Goal: Transaction & Acquisition: Purchase product/service

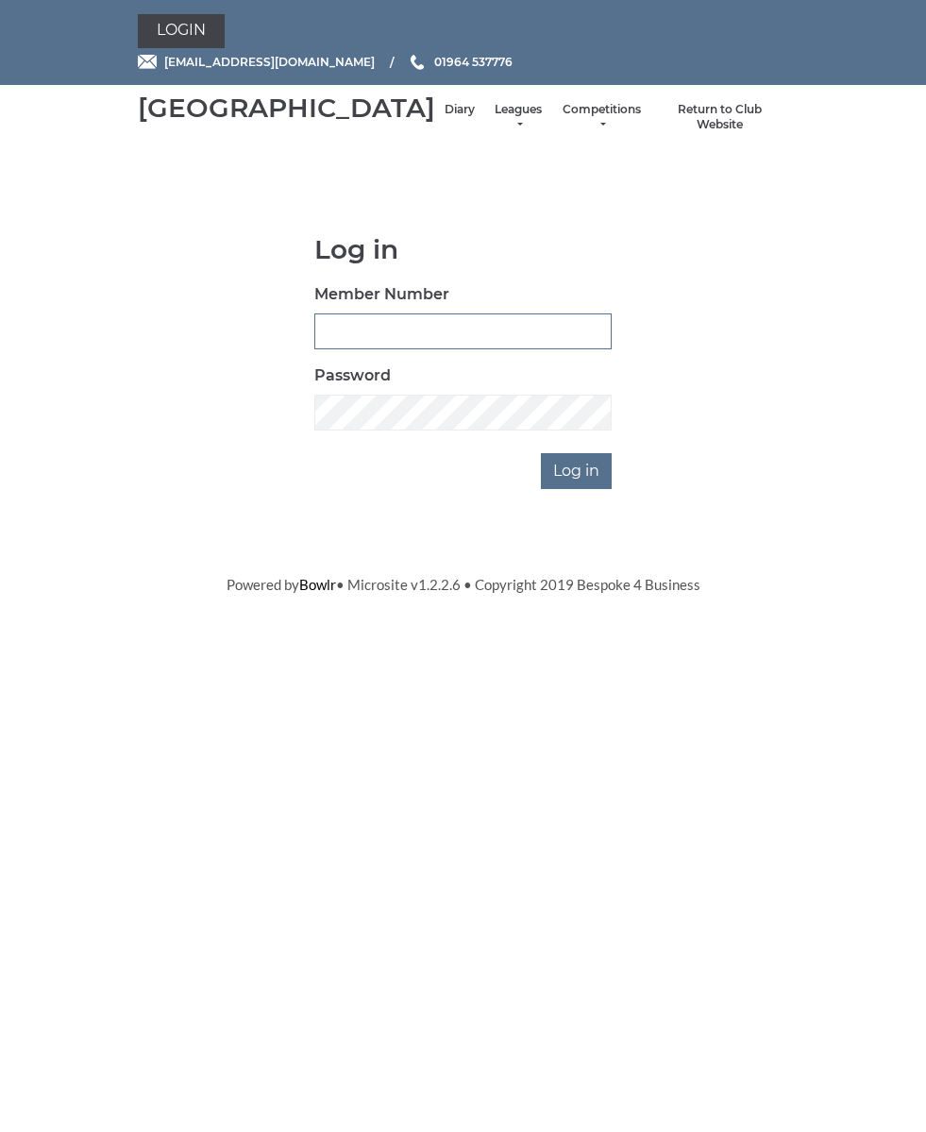
type input "0826"
click at [579, 489] on input "Log in" at bounding box center [576, 471] width 71 height 36
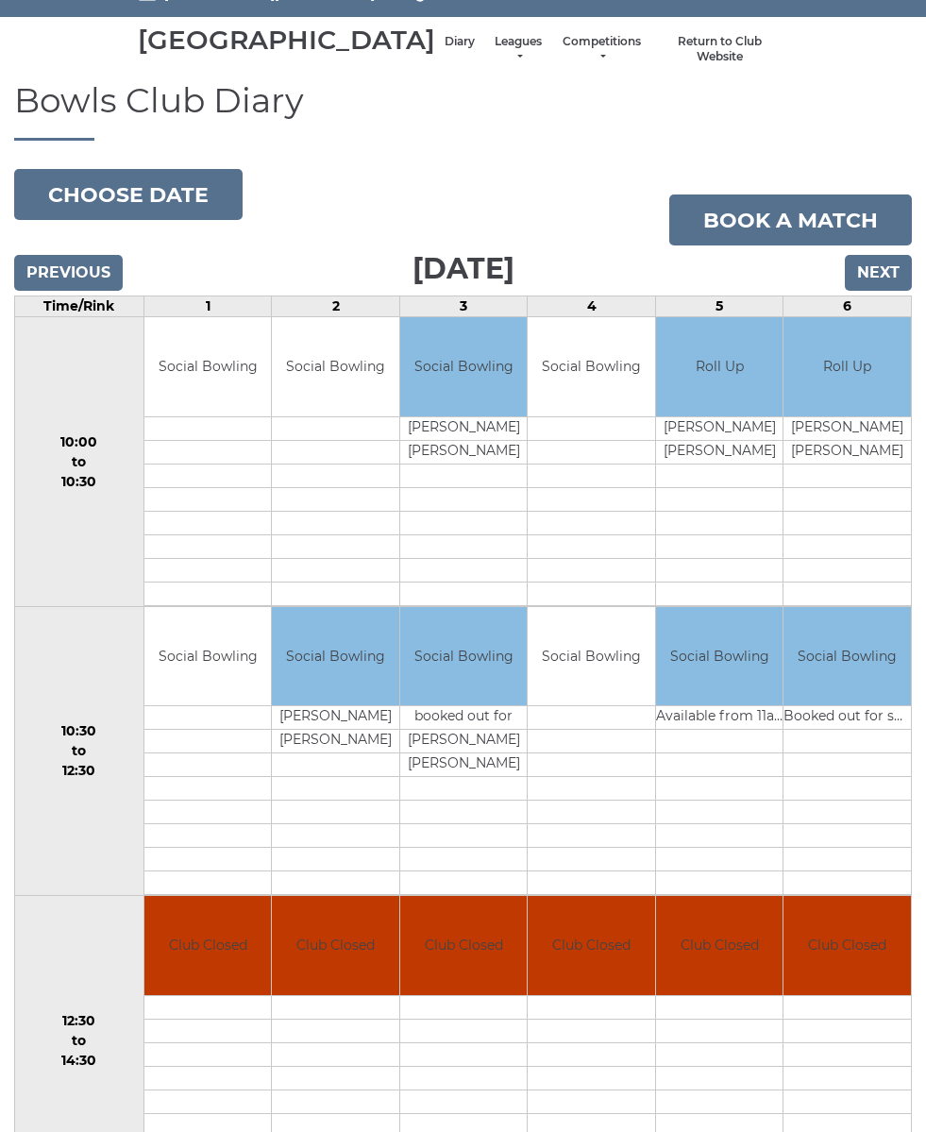
scroll to position [67, 0]
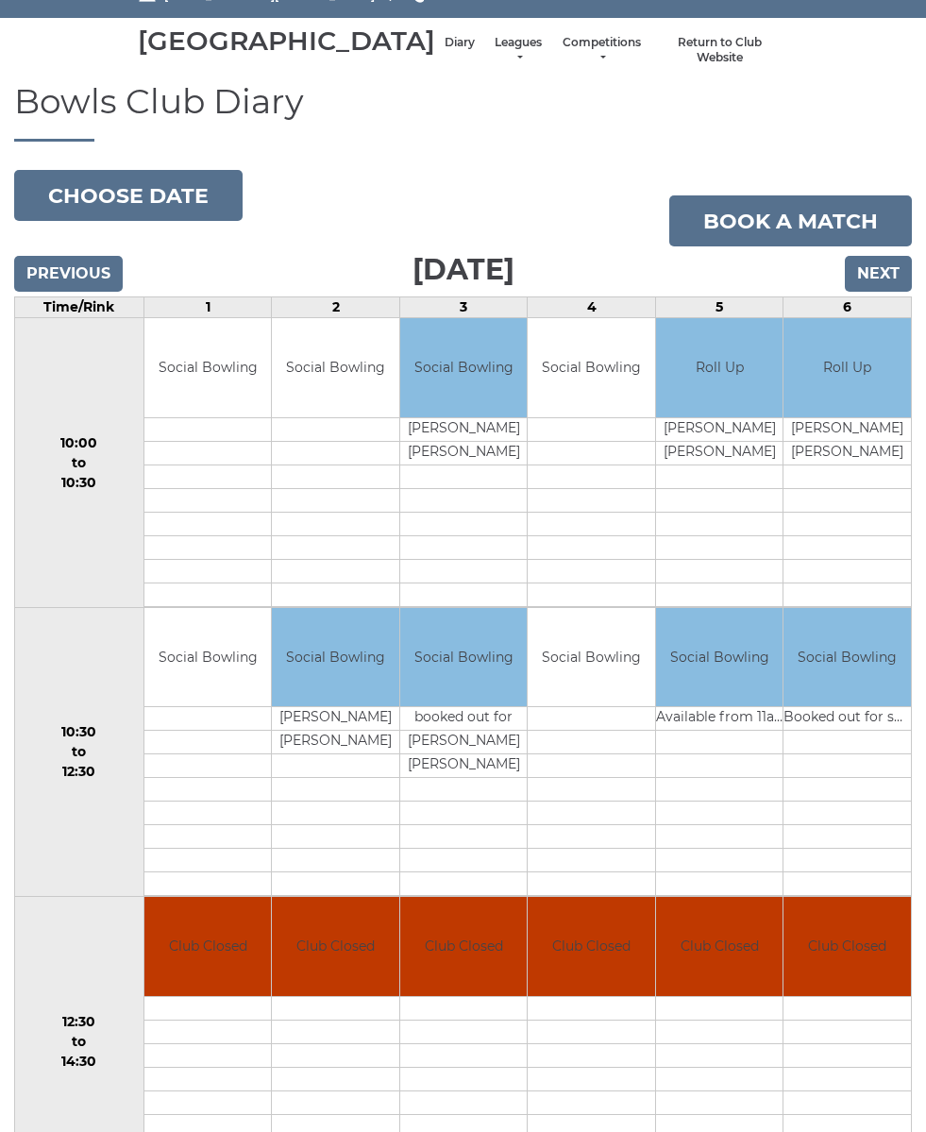
click at [895, 292] on input "Next" at bounding box center [878, 274] width 67 height 36
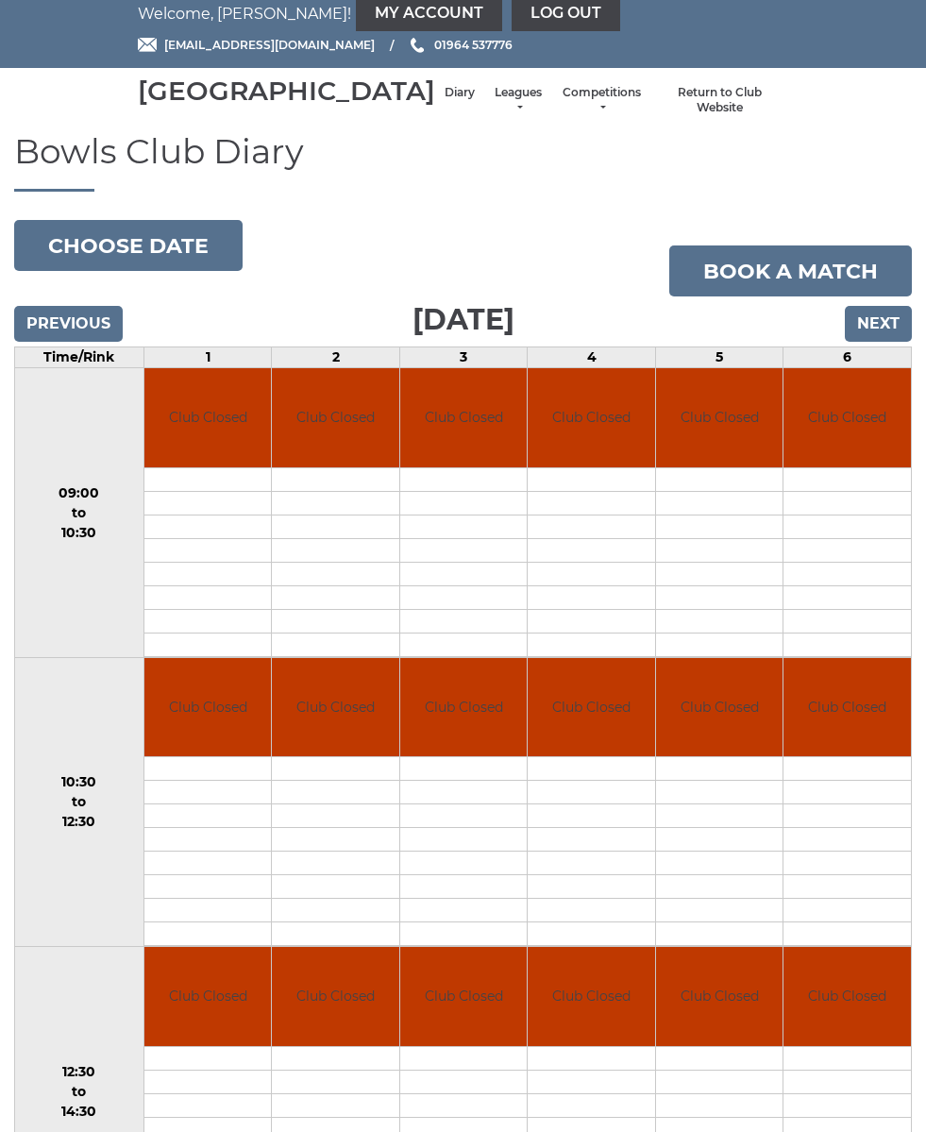
scroll to position [8, 0]
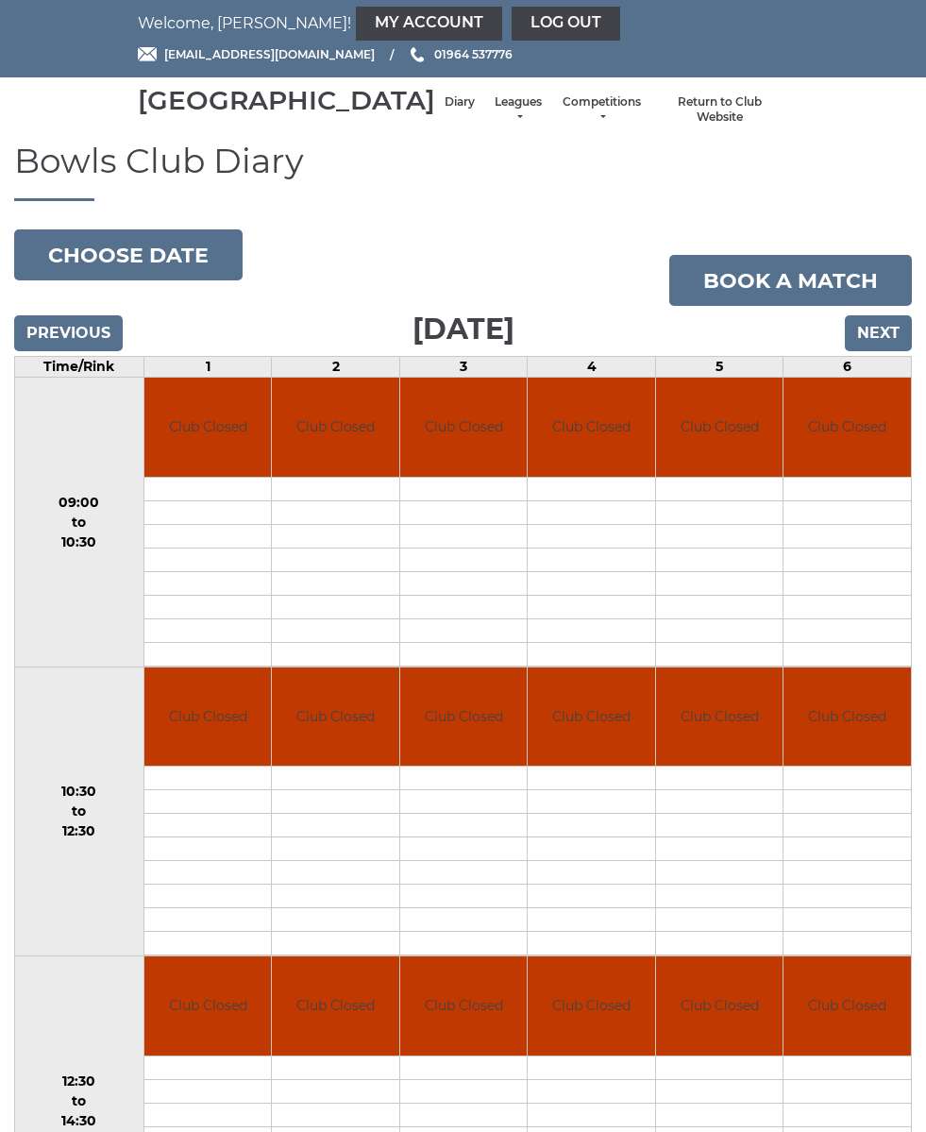
click at [882, 351] on input "Next" at bounding box center [878, 333] width 67 height 36
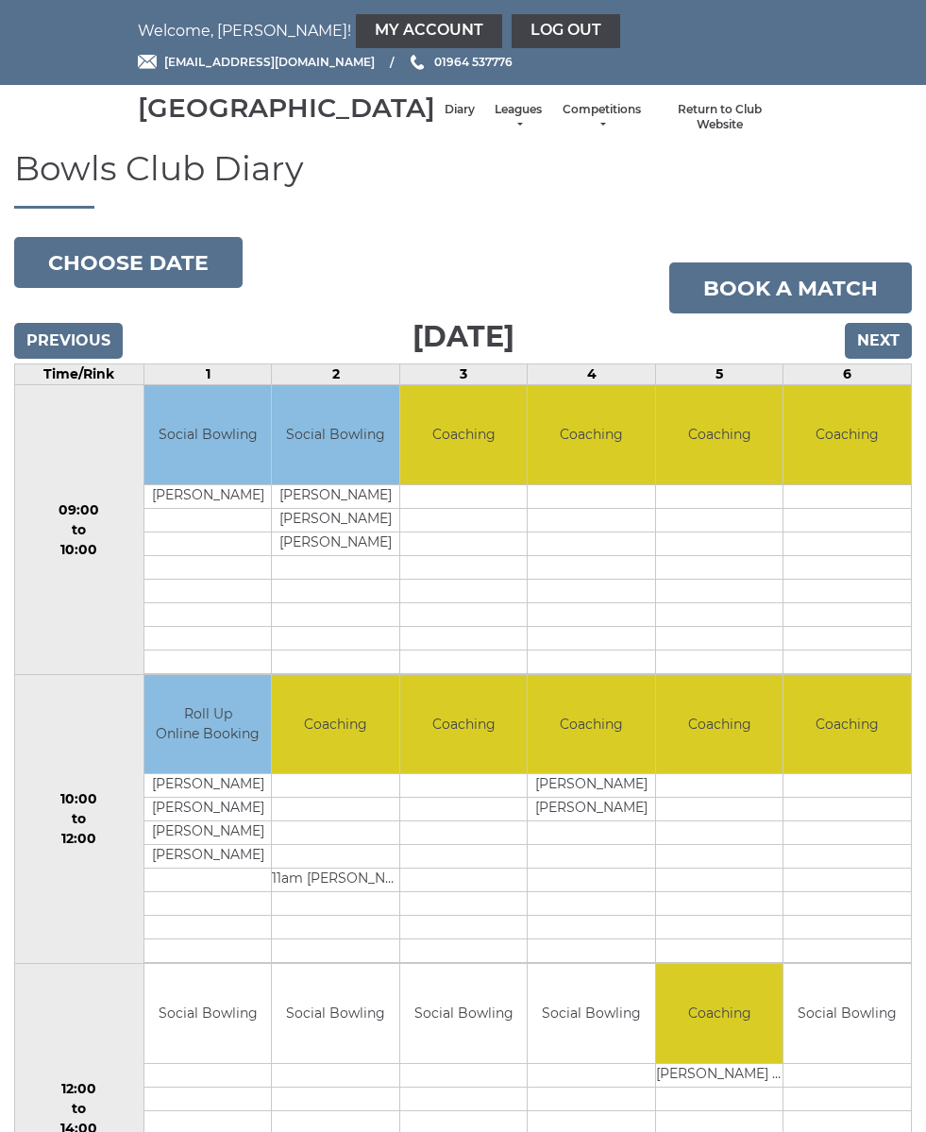
click at [62, 347] on input "Previous" at bounding box center [68, 341] width 109 height 36
click at [83, 350] on input "Previous" at bounding box center [68, 341] width 109 height 36
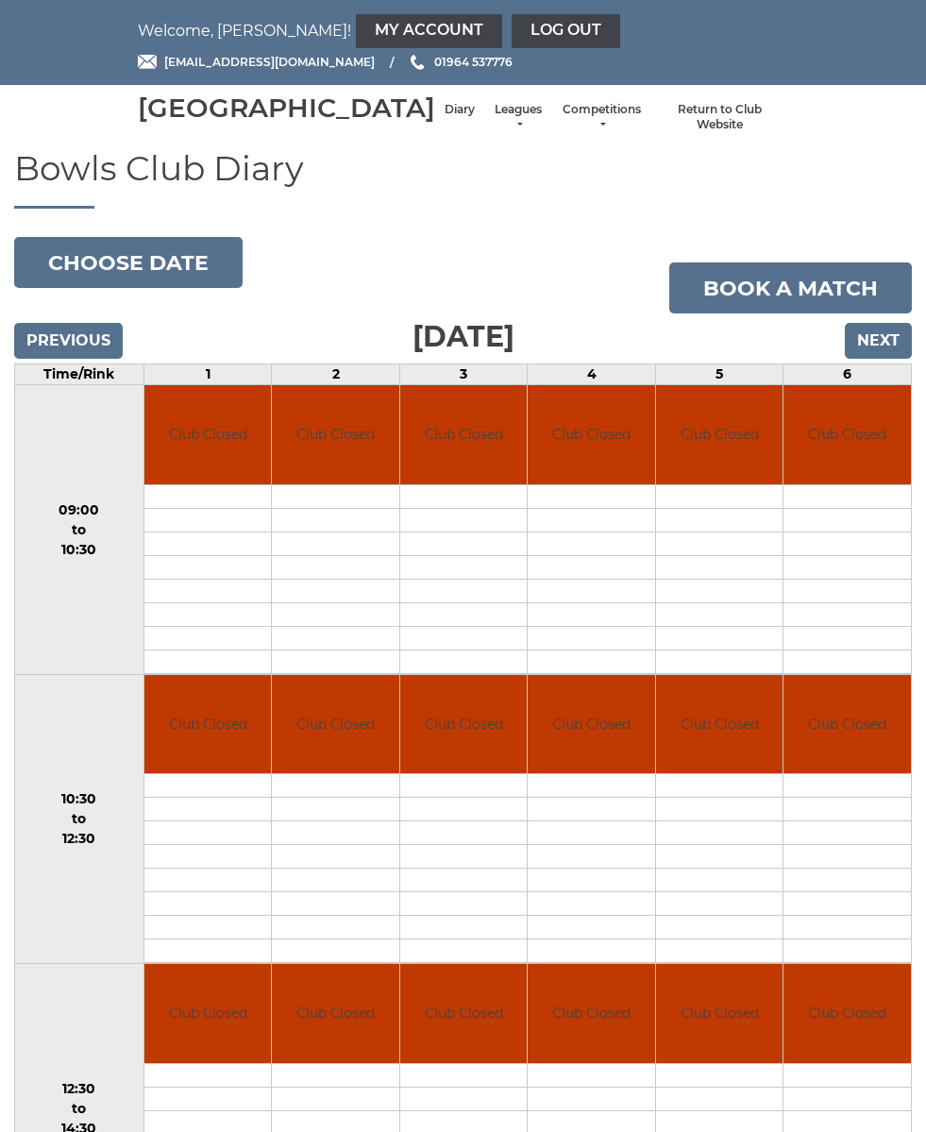
click at [51, 359] on input "Previous" at bounding box center [68, 341] width 109 height 36
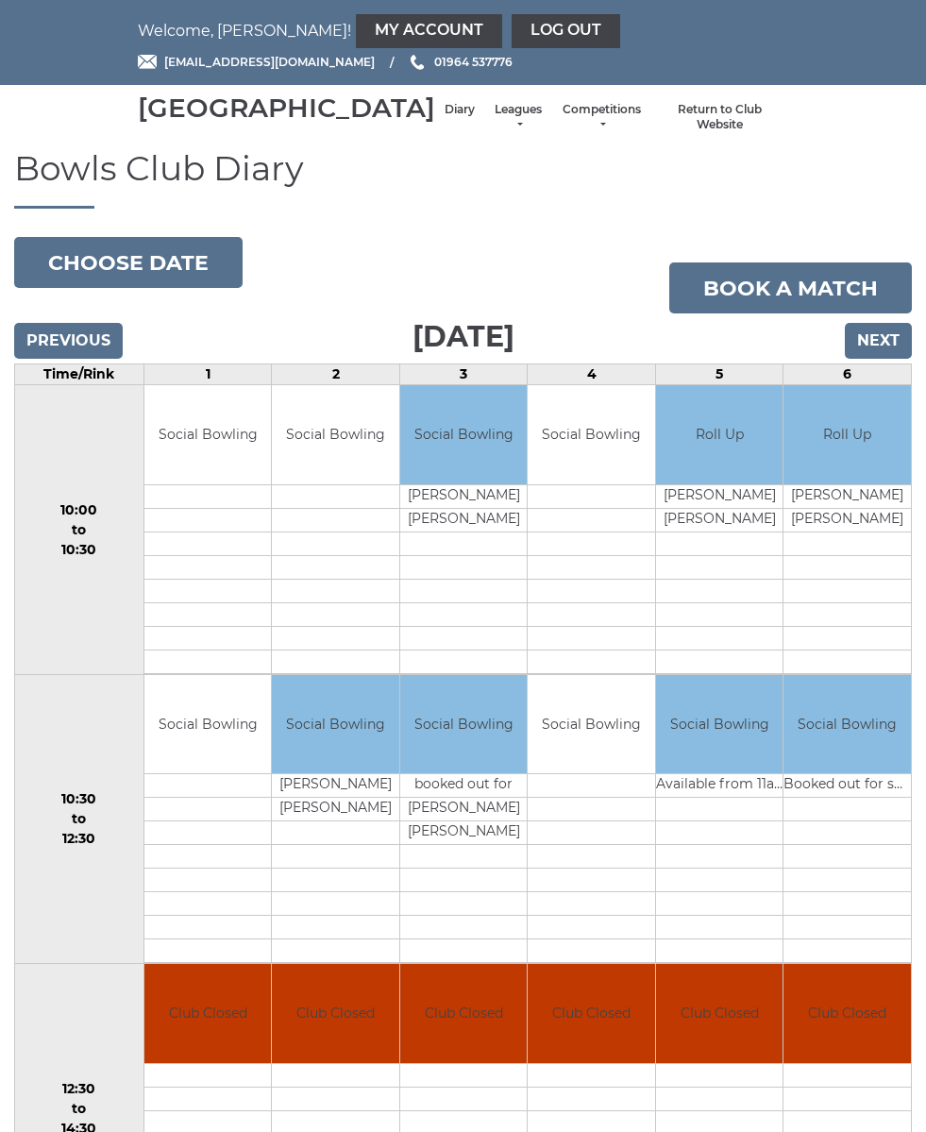
click at [40, 359] on input "Previous" at bounding box center [68, 341] width 109 height 36
click at [65, 359] on input "Previous" at bounding box center [68, 341] width 109 height 36
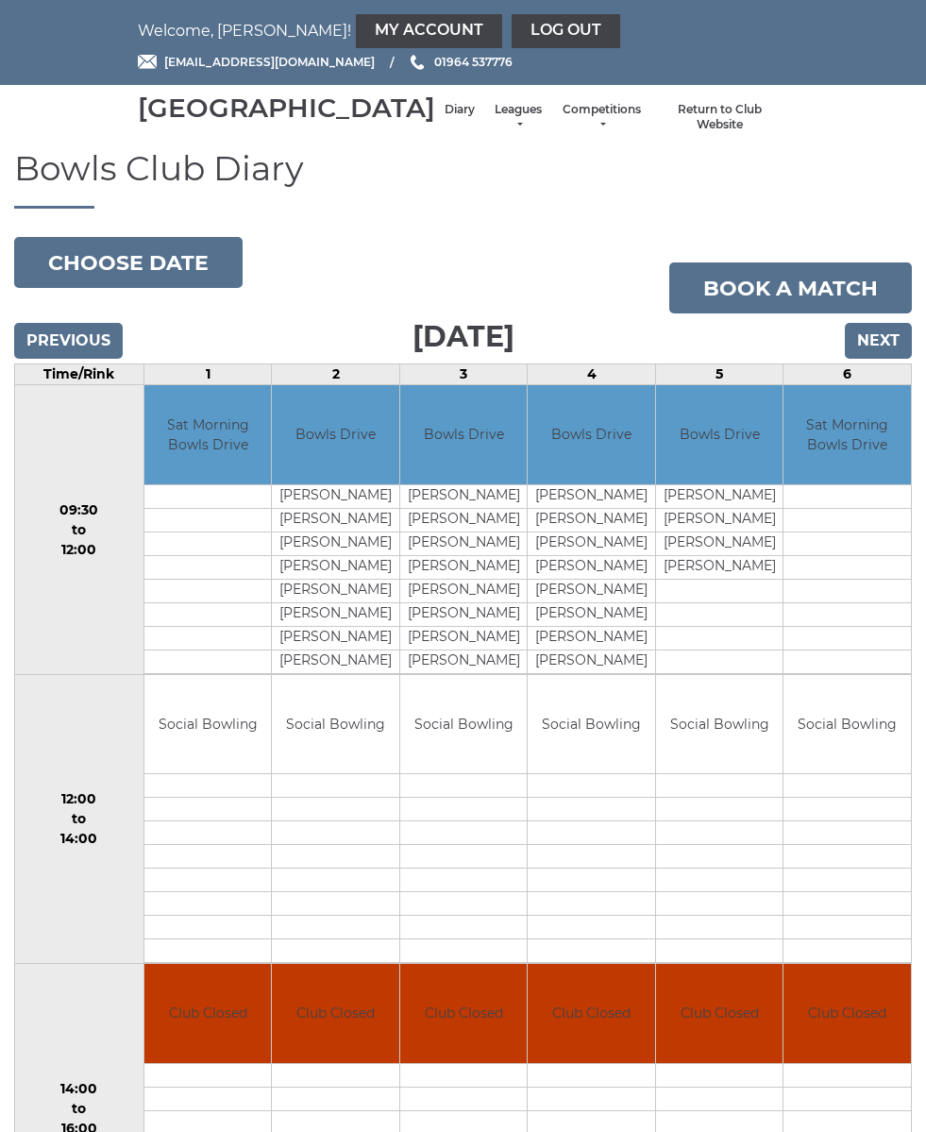
click at [892, 359] on input "Next" at bounding box center [878, 341] width 67 height 36
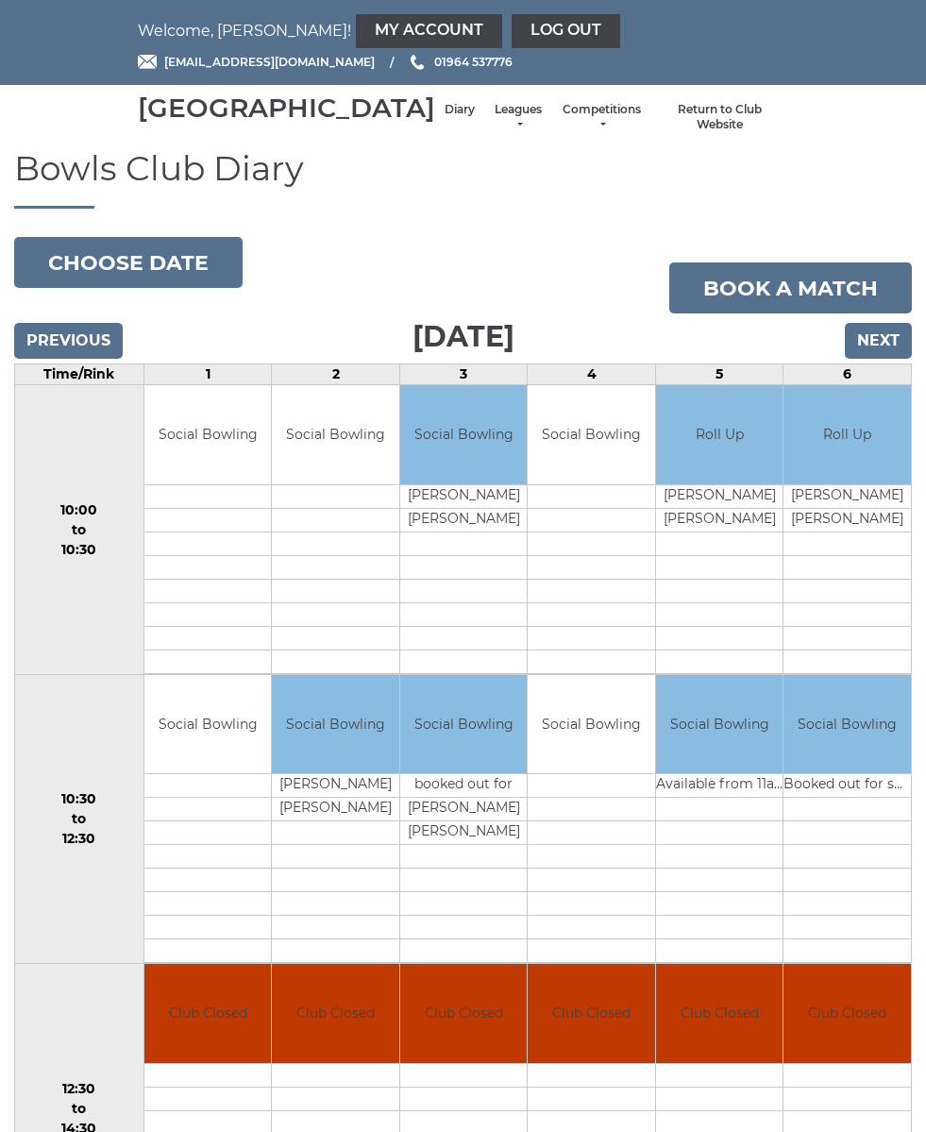
click at [898, 359] on input "Next" at bounding box center [878, 341] width 67 height 36
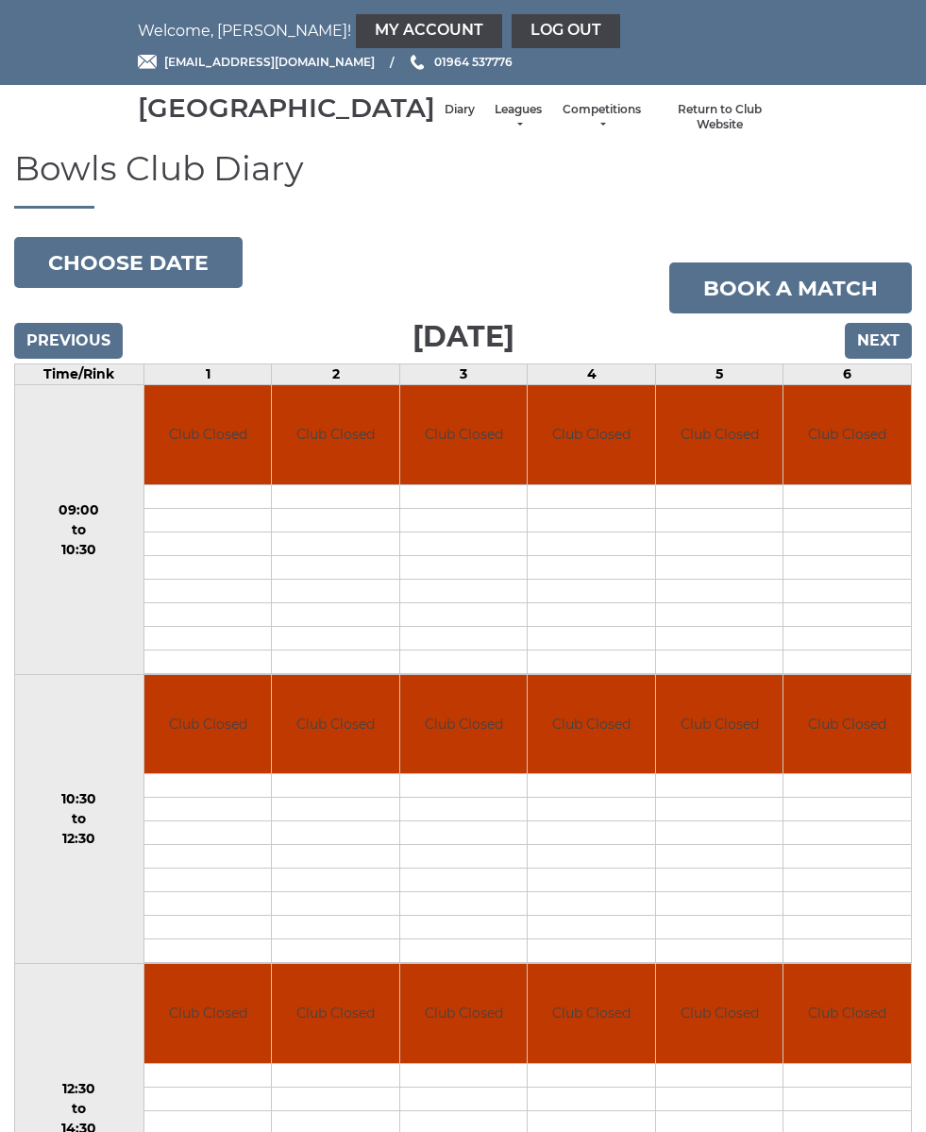
click at [889, 359] on input "Next" at bounding box center [878, 341] width 67 height 36
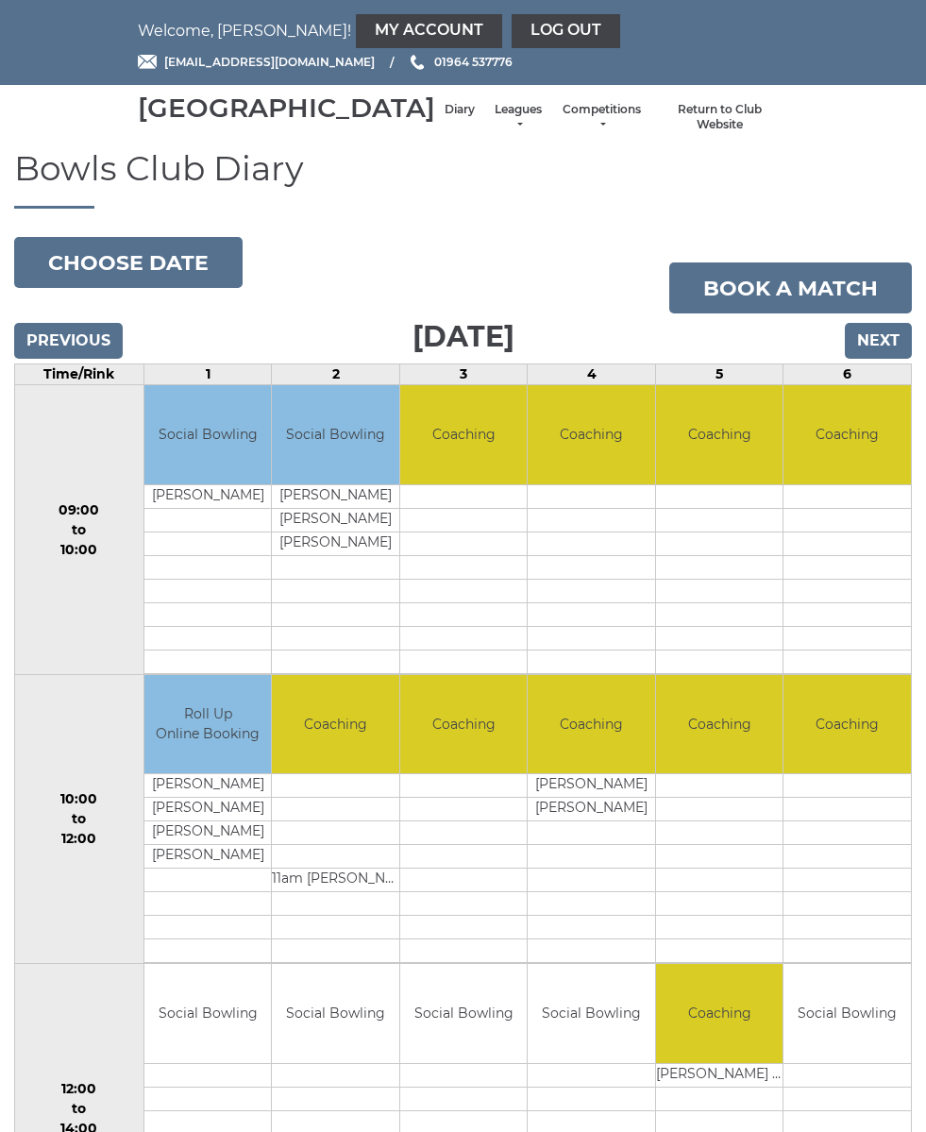
click at [898, 359] on input "Next" at bounding box center [878, 341] width 67 height 36
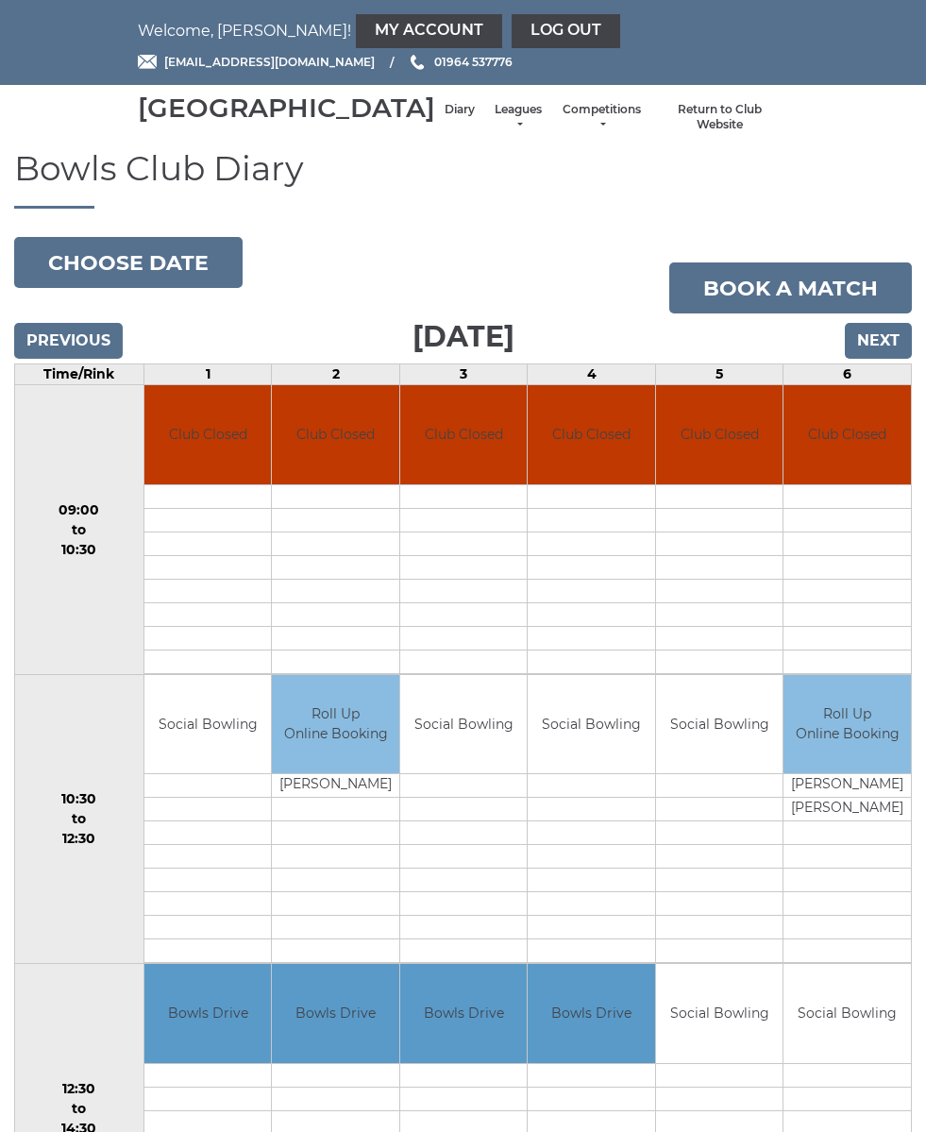
click at [41, 358] on input "Previous" at bounding box center [68, 341] width 109 height 36
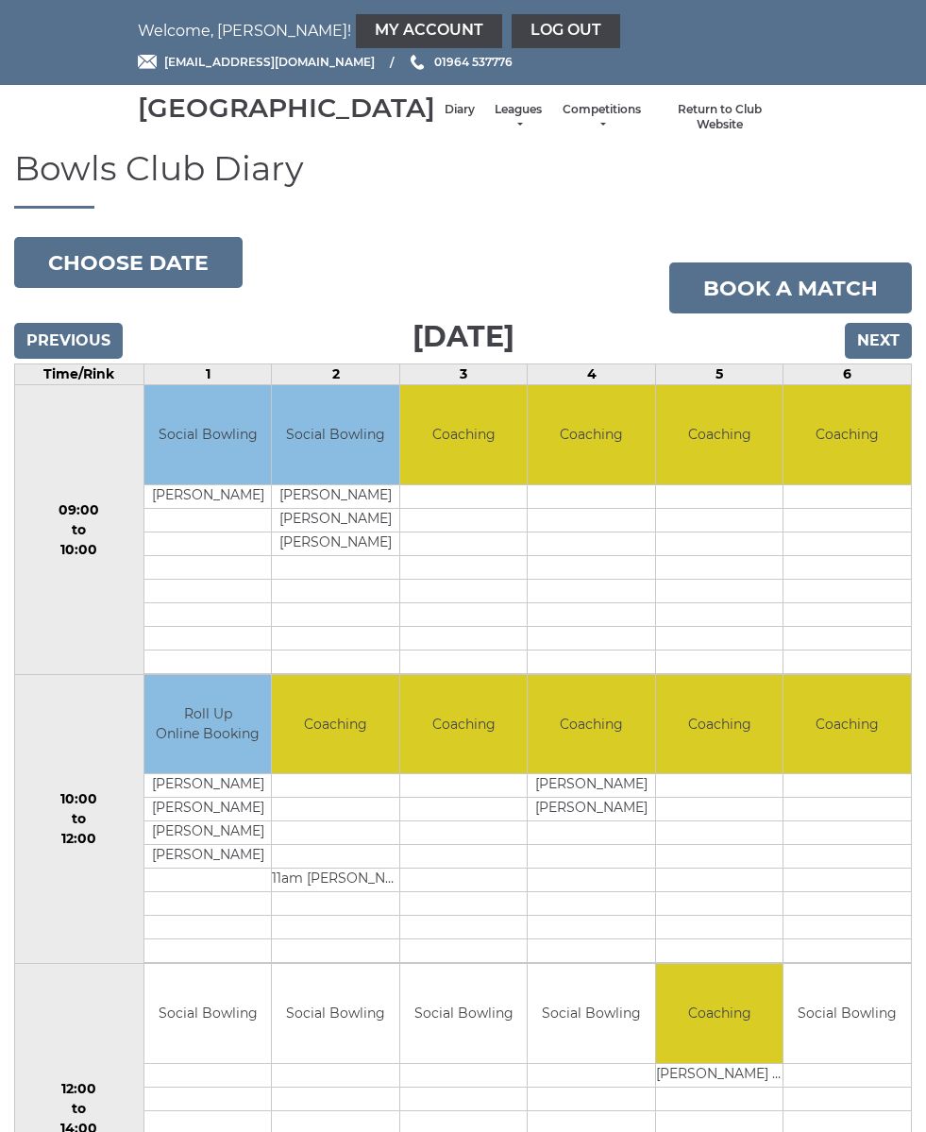
click at [356, 15] on link "My Account" at bounding box center [429, 31] width 146 height 34
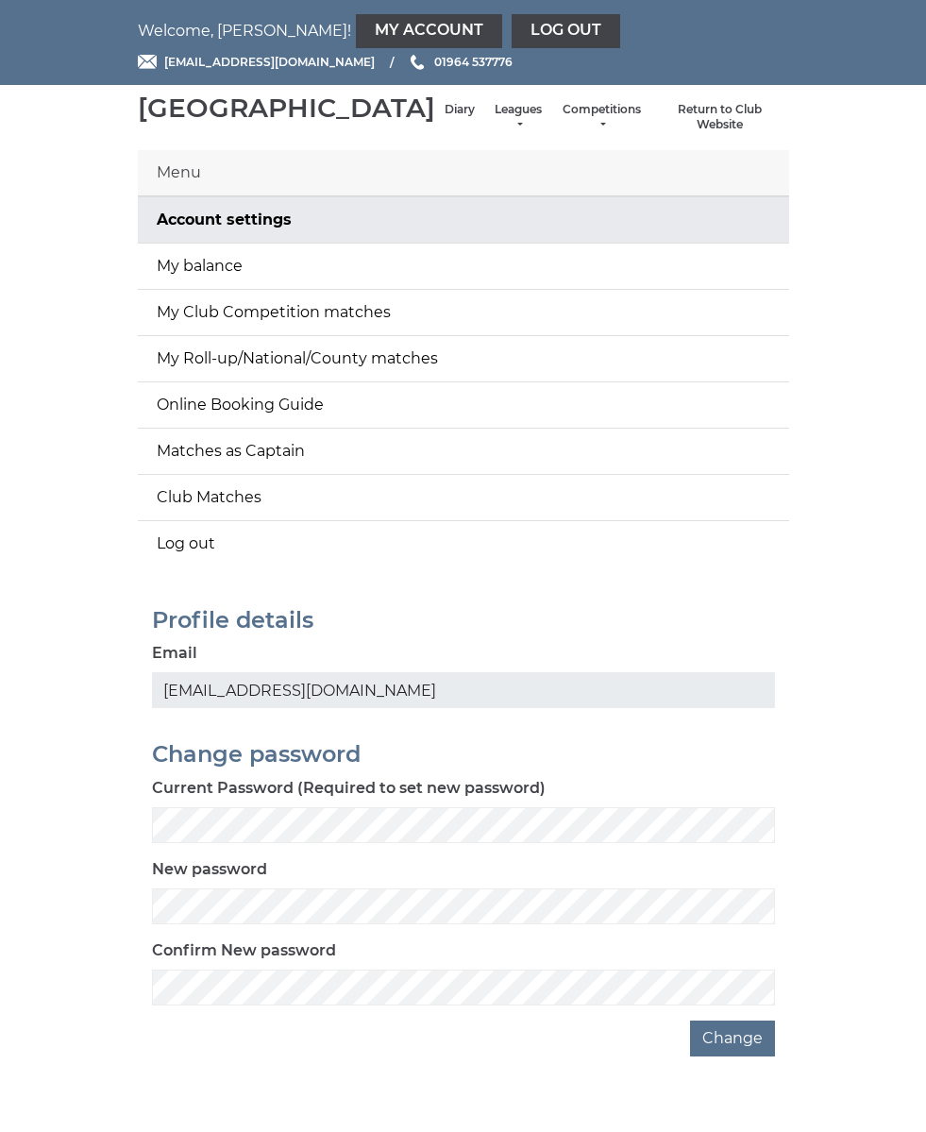
click at [177, 284] on link "My balance" at bounding box center [463, 265] width 651 height 45
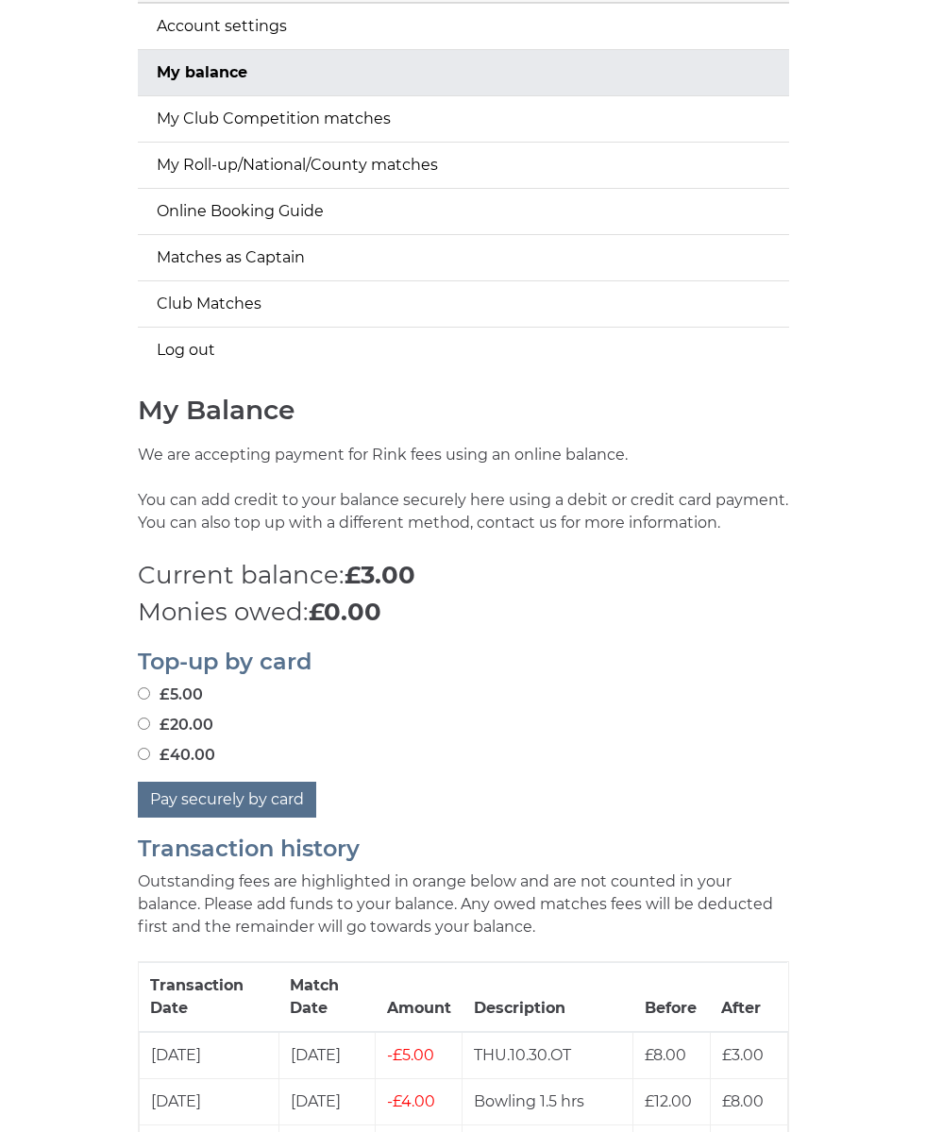
scroll to position [194, 0]
click at [139, 705] on label "£5.00" at bounding box center [170, 693] width 65 height 23
click at [139, 698] on input "£5.00" at bounding box center [144, 692] width 12 height 12
radio input "true"
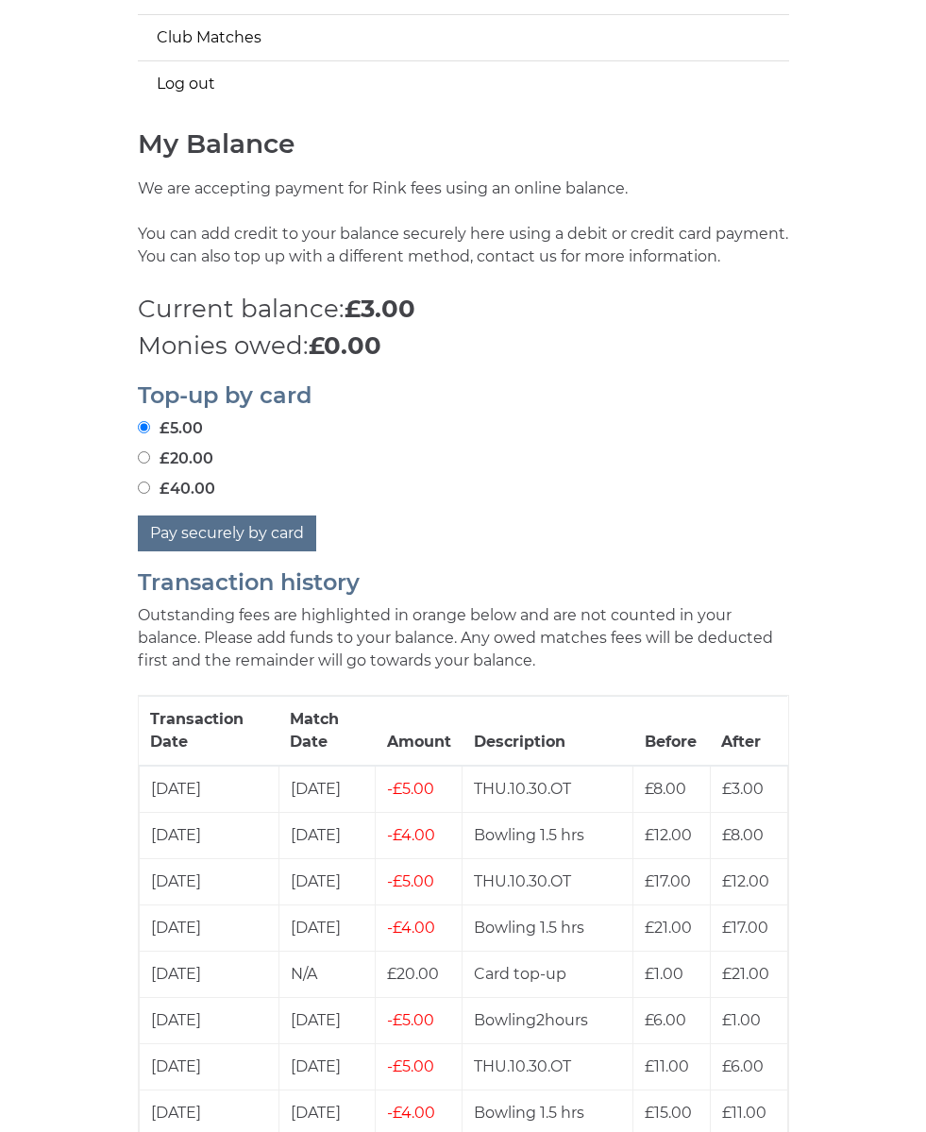
scroll to position [462, 0]
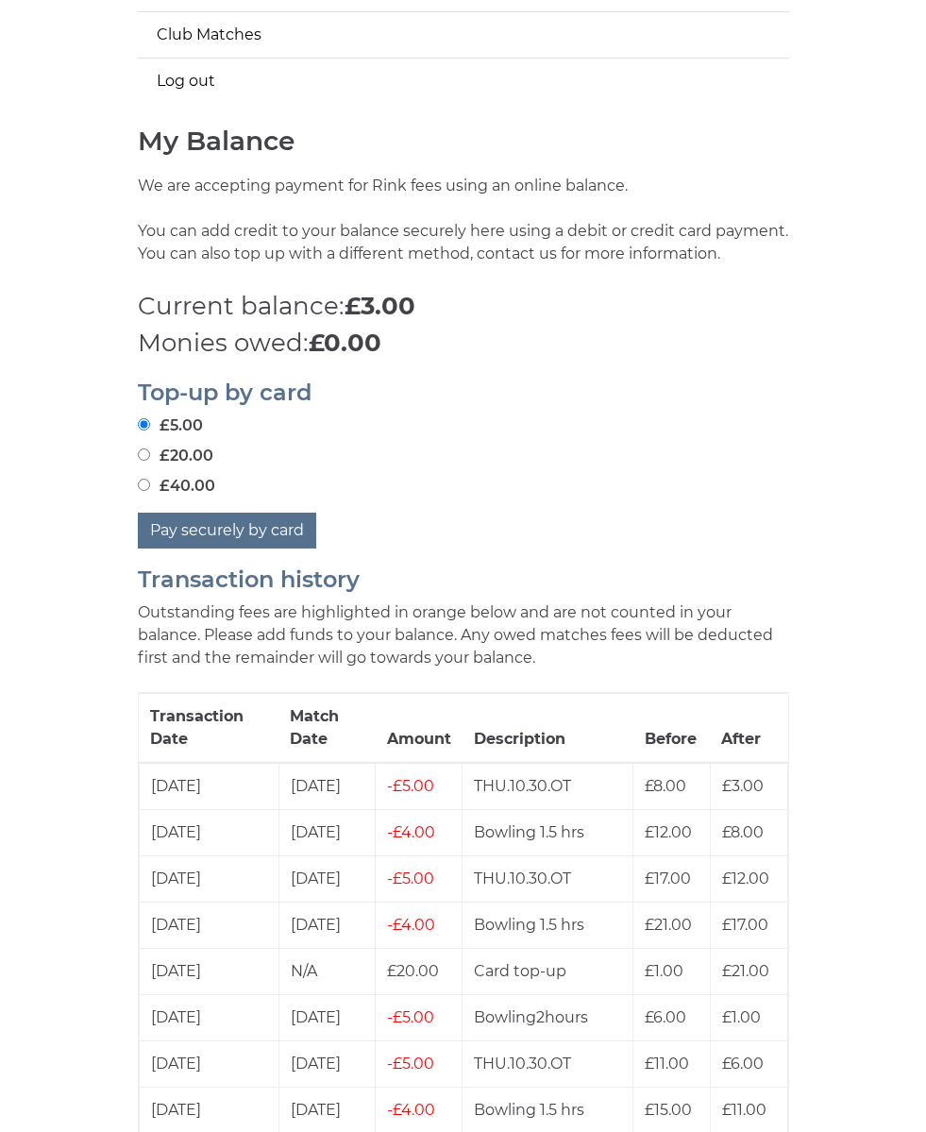
click at [165, 548] on button "Pay securely by card" at bounding box center [227, 530] width 178 height 36
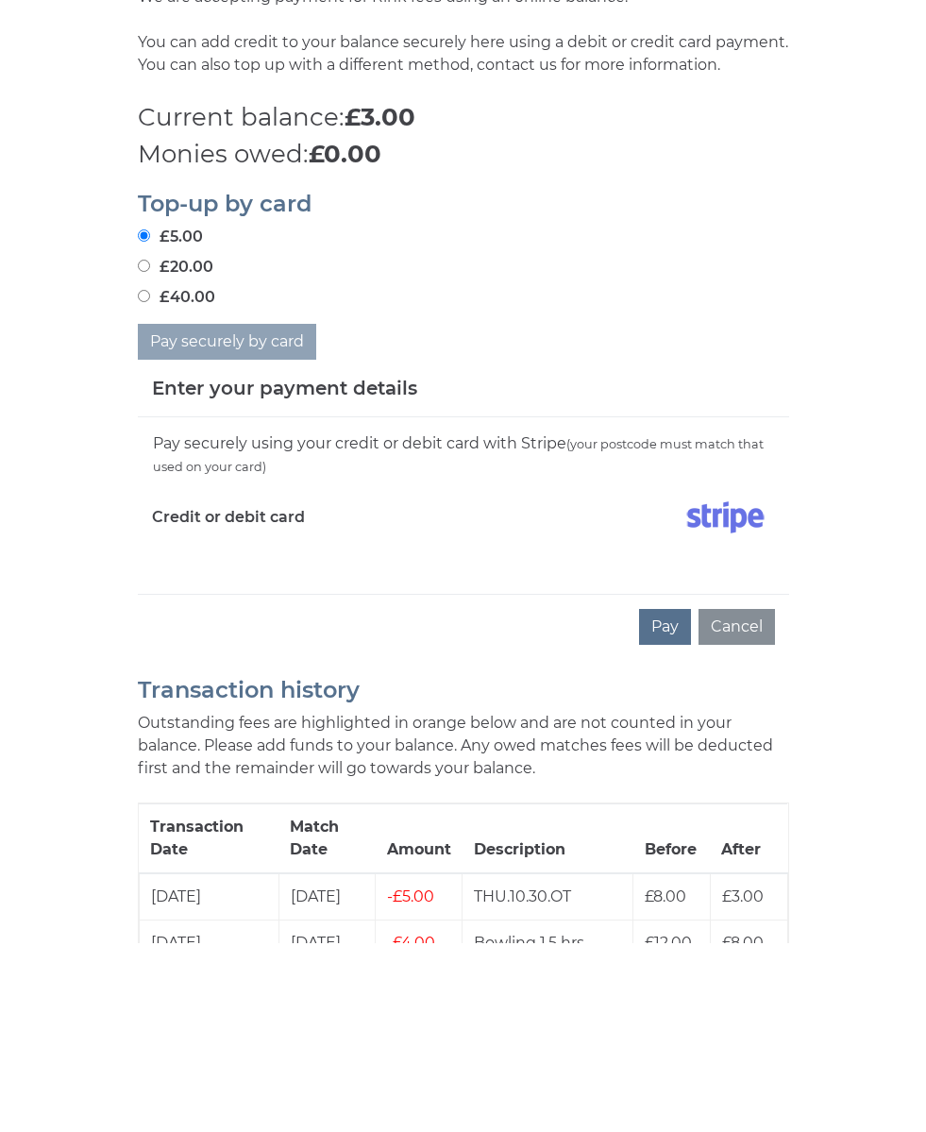
click at [677, 797] on button "Pay" at bounding box center [665, 815] width 52 height 36
